Goal: Task Accomplishment & Management: Manage account settings

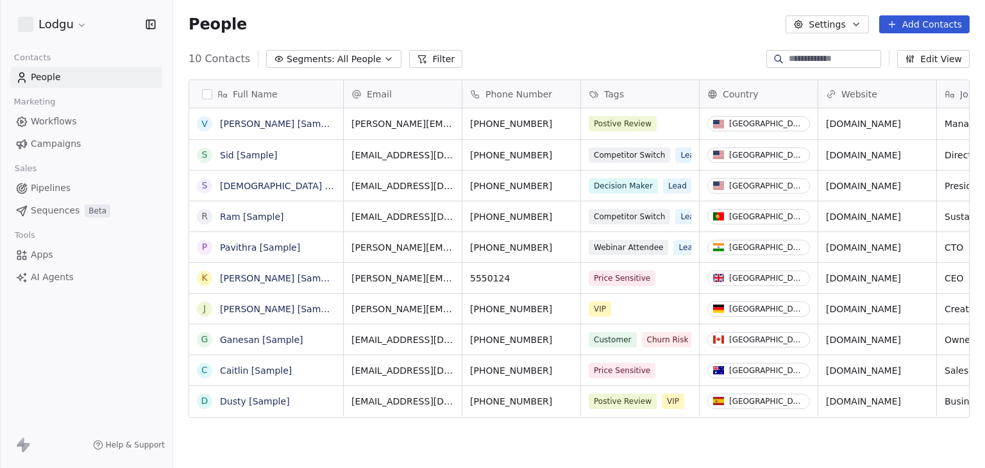
scroll to position [401, 802]
click at [77, 26] on html "Lodgu Contacts People Marketing Workflows Campaigns Sales Pipelines Sequences B…" at bounding box center [492, 234] width 985 height 468
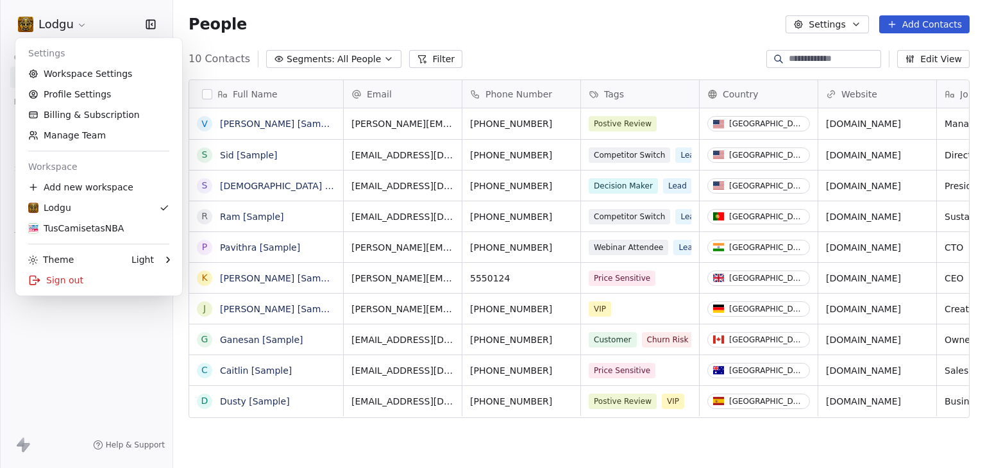
click at [461, 37] on html "Lodgu Contacts People Marketing Workflows Campaigns Sales Pipelines Sequences B…" at bounding box center [492, 234] width 985 height 468
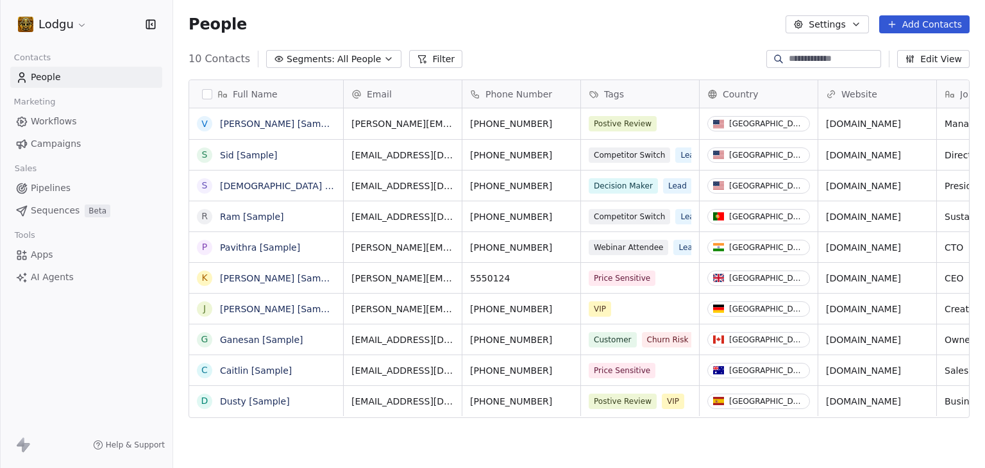
click at [38, 121] on span "Workflows" at bounding box center [54, 121] width 46 height 13
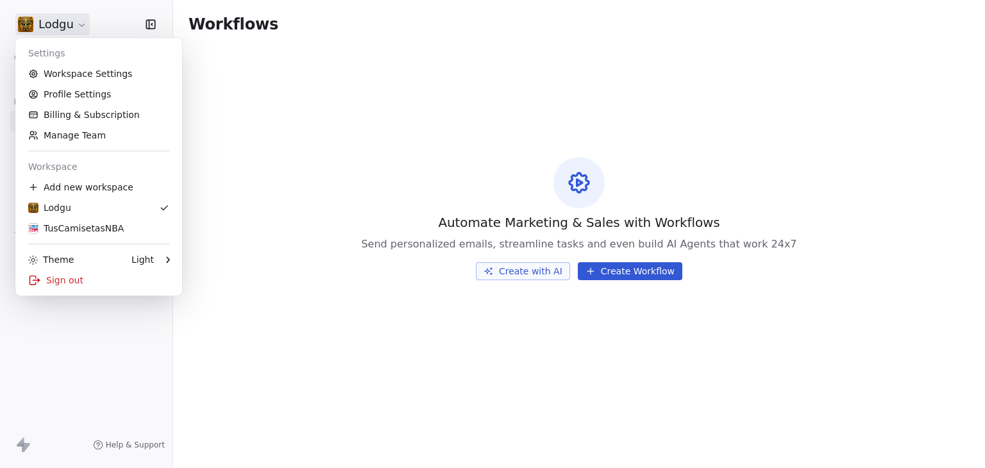
click at [51, 31] on html "Lodgu Contacts People Marketing Workflows Campaigns Sales Pipelines Sequences B…" at bounding box center [492, 234] width 985 height 468
click at [56, 230] on div "TusCamisetasNBA" at bounding box center [76, 228] width 96 height 13
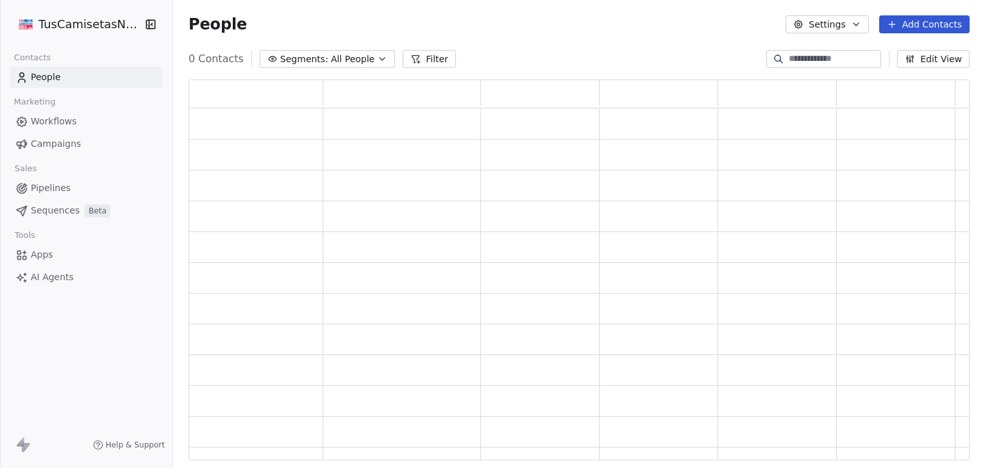
scroll to position [371, 771]
click at [65, 124] on span "Workflows" at bounding box center [54, 121] width 46 height 13
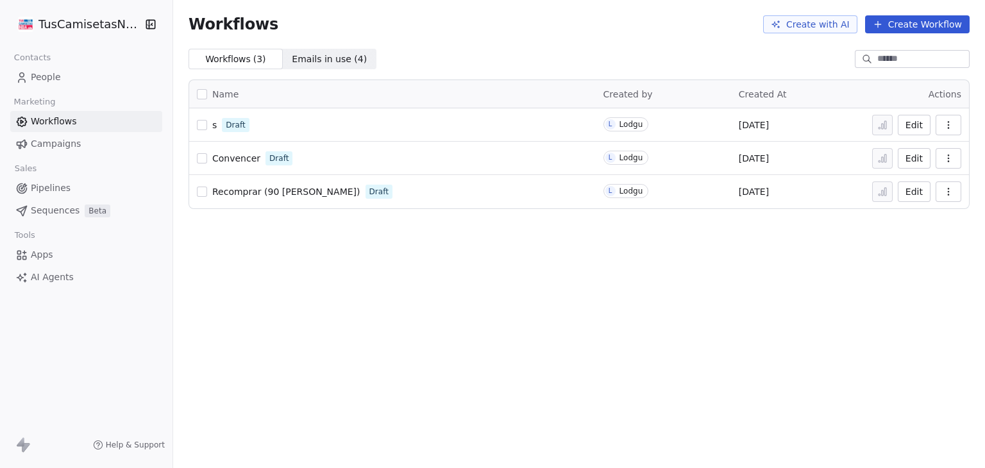
click at [46, 75] on span "People" at bounding box center [46, 77] width 30 height 13
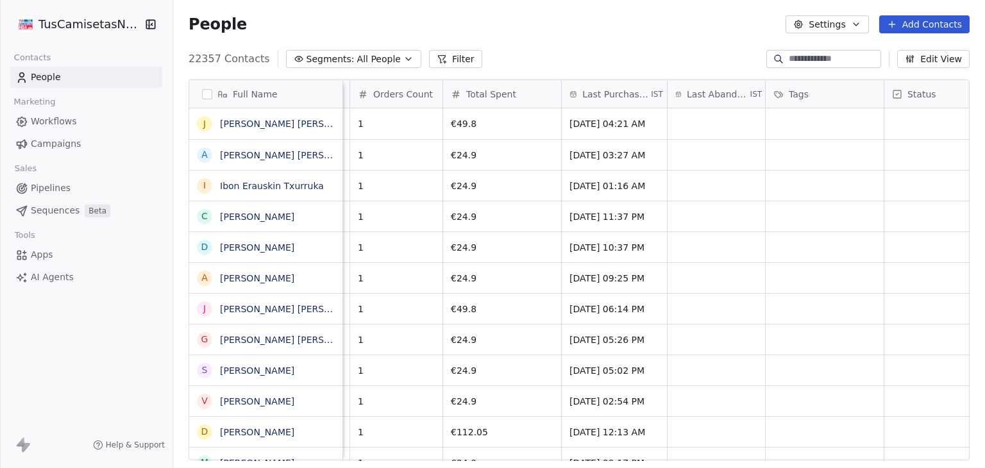
scroll to position [0, 269]
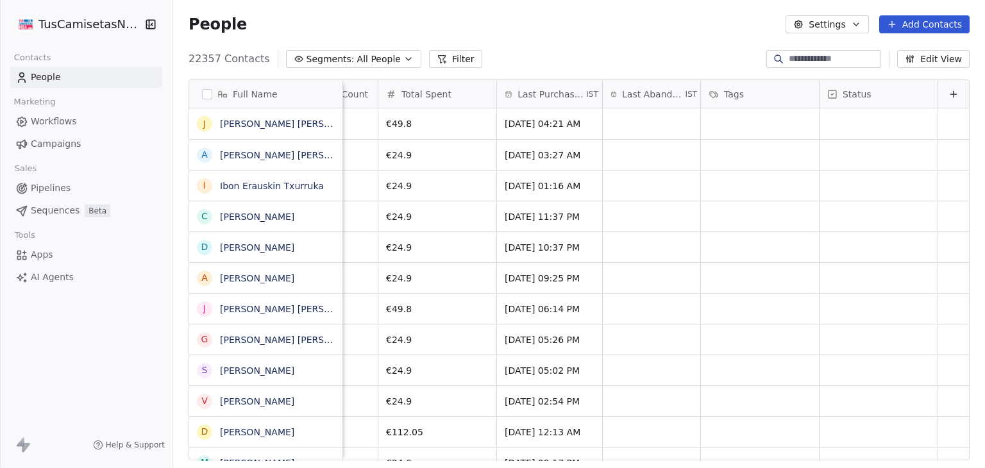
click at [848, 85] on div "Status" at bounding box center [879, 94] width 118 height 28
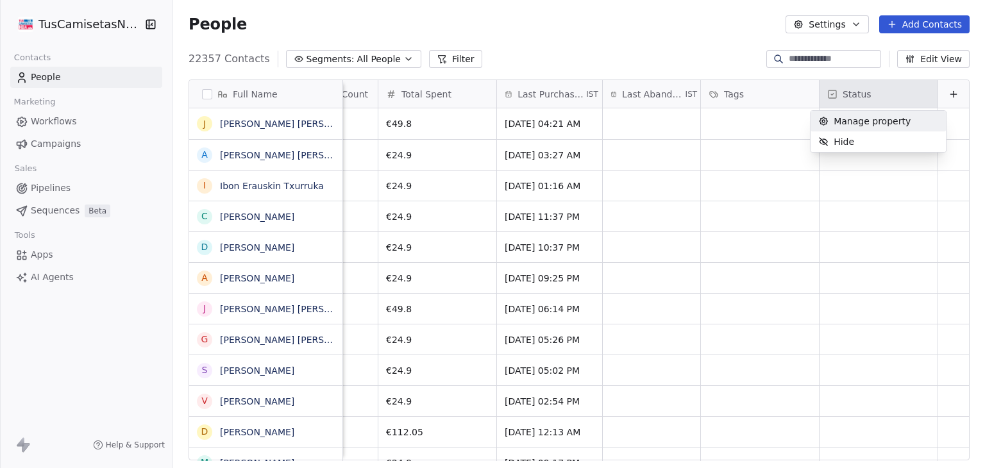
click at [667, 47] on html "TusCamisetasNBA Contacts People Marketing Workflows Campaigns Sales Pipelines S…" at bounding box center [492, 234] width 985 height 468
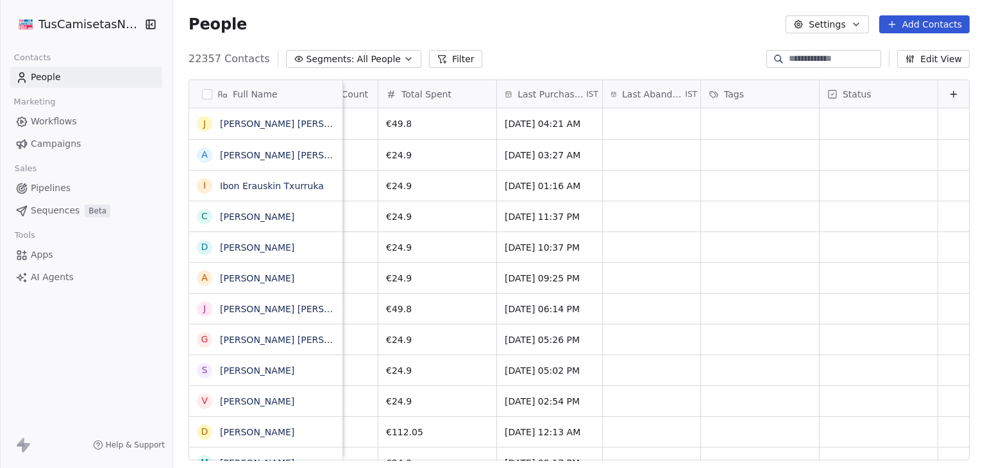
click at [839, 28] on button "Settings" at bounding box center [827, 24] width 83 height 18
click at [682, 42] on html "TusCamisetasNBA Contacts People Marketing Workflows Campaigns Sales Pipelines S…" at bounding box center [492, 234] width 985 height 468
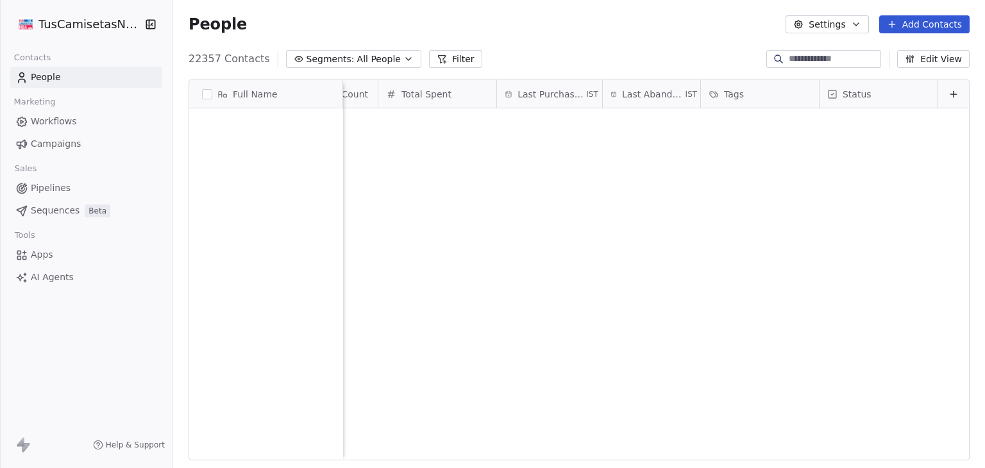
scroll to position [687859, 0]
click at [812, 60] on input at bounding box center [834, 59] width 90 height 13
type input "****"
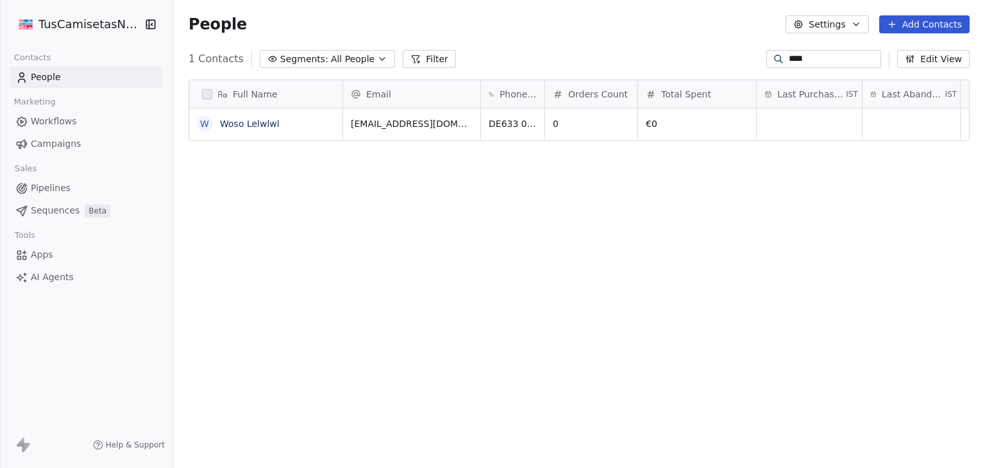
scroll to position [401, 802]
type input "****"
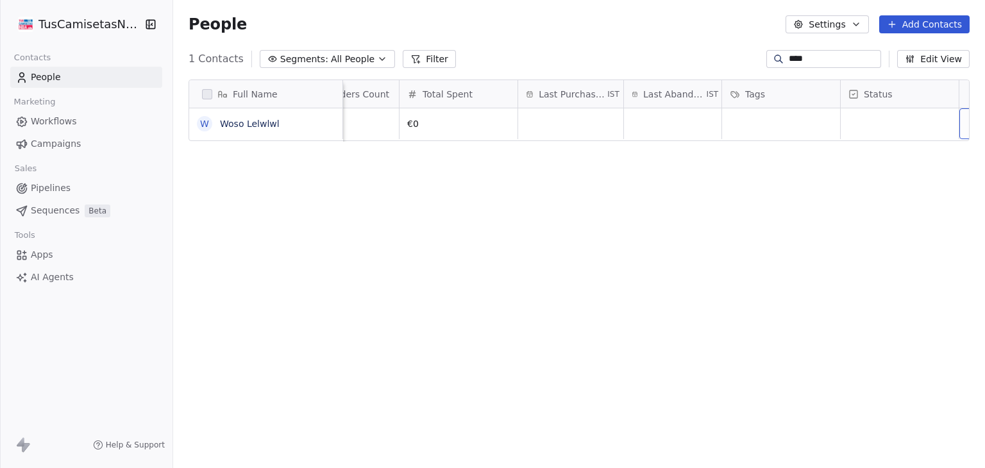
scroll to position [0, 269]
click at [820, 119] on div "grid" at bounding box center [879, 123] width 118 height 31
click at [617, 228] on html "TusCamisetasNBA Contacts People Marketing Workflows Campaigns Sales Pipelines S…" at bounding box center [492, 234] width 985 height 468
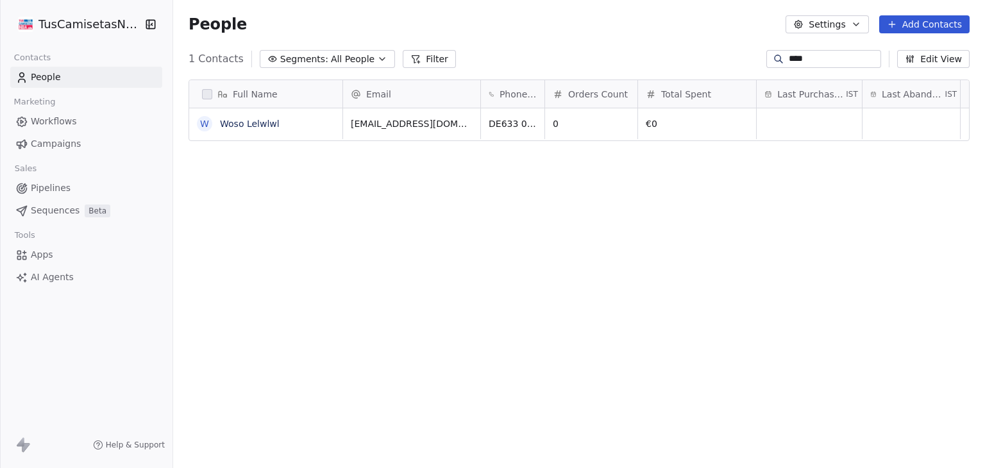
click at [50, 124] on span "Workflows" at bounding box center [54, 121] width 46 height 13
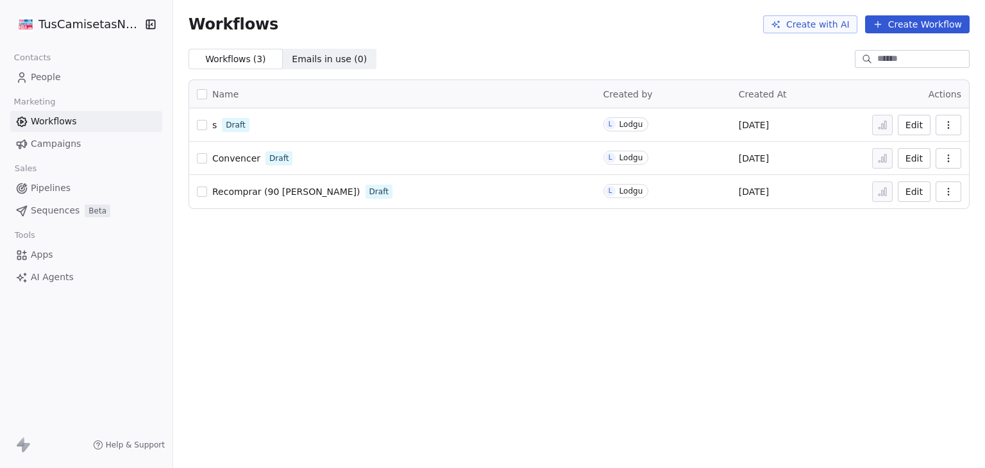
drag, startPoint x: 210, startPoint y: 124, endPoint x: 425, endPoint y: 78, distance: 219.7
click at [425, 78] on div "Name Created by Created At Actions s Draft L Lodgu [DATE] Edit Convencer Draft …" at bounding box center [579, 144] width 812 height 150
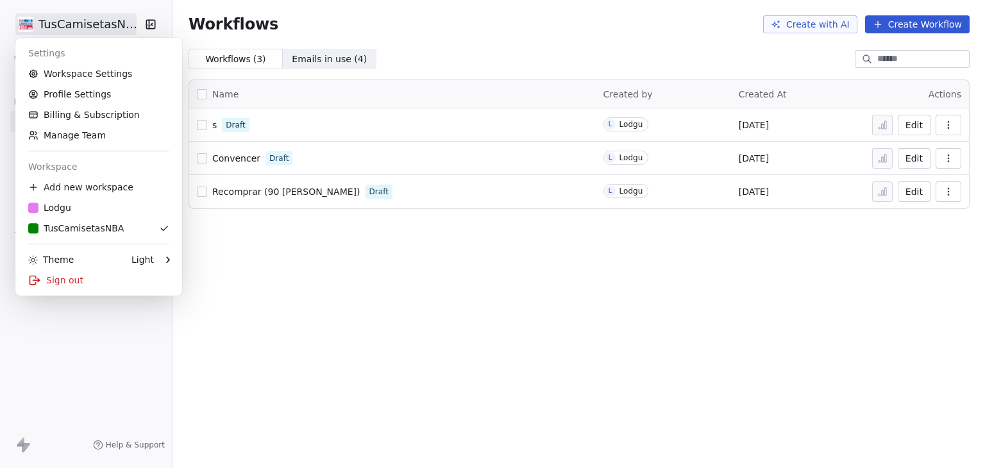
click at [62, 34] on html "TusCamisetasNBA Contacts People Marketing Workflows Campaigns Sales Pipelines S…" at bounding box center [492, 234] width 985 height 468
click at [55, 280] on div "Sign out" at bounding box center [99, 280] width 156 height 21
